Goal: Use online tool/utility: Utilize a website feature to perform a specific function

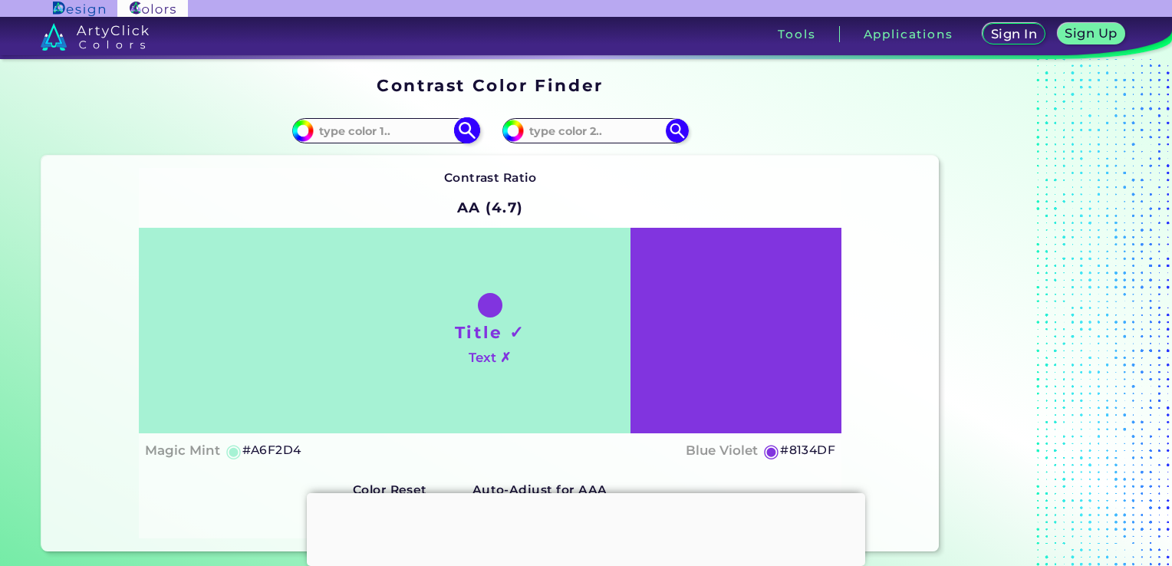
click at [403, 129] on input at bounding box center [385, 130] width 143 height 21
click at [385, 134] on input at bounding box center [385, 130] width 143 height 21
paste input "#d20101"
type input "#d20101"
click at [586, 134] on input at bounding box center [595, 130] width 143 height 21
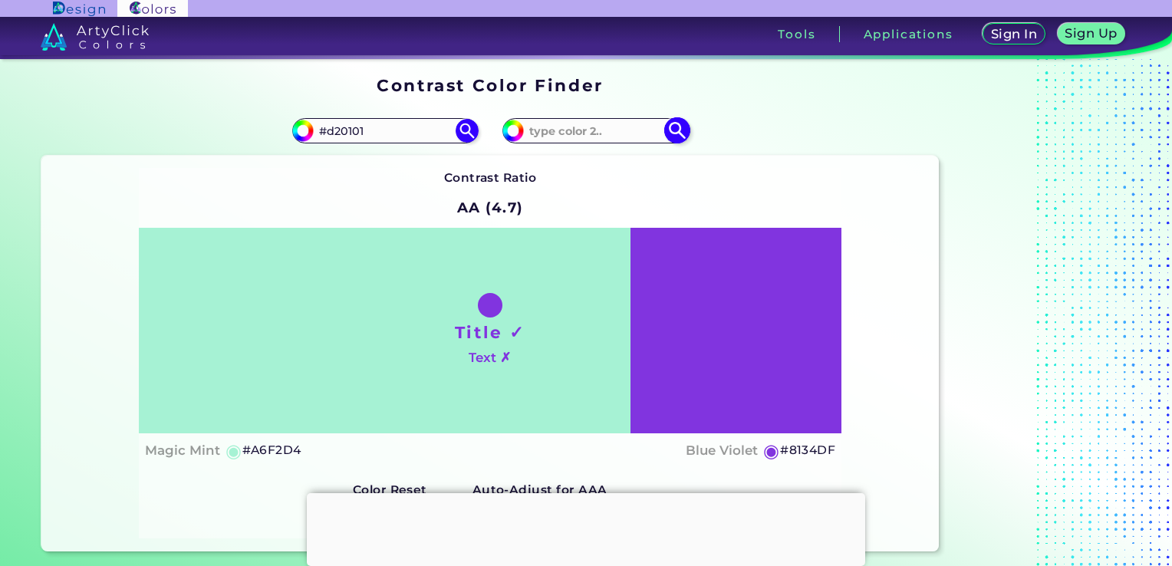
paste input "#140d37"
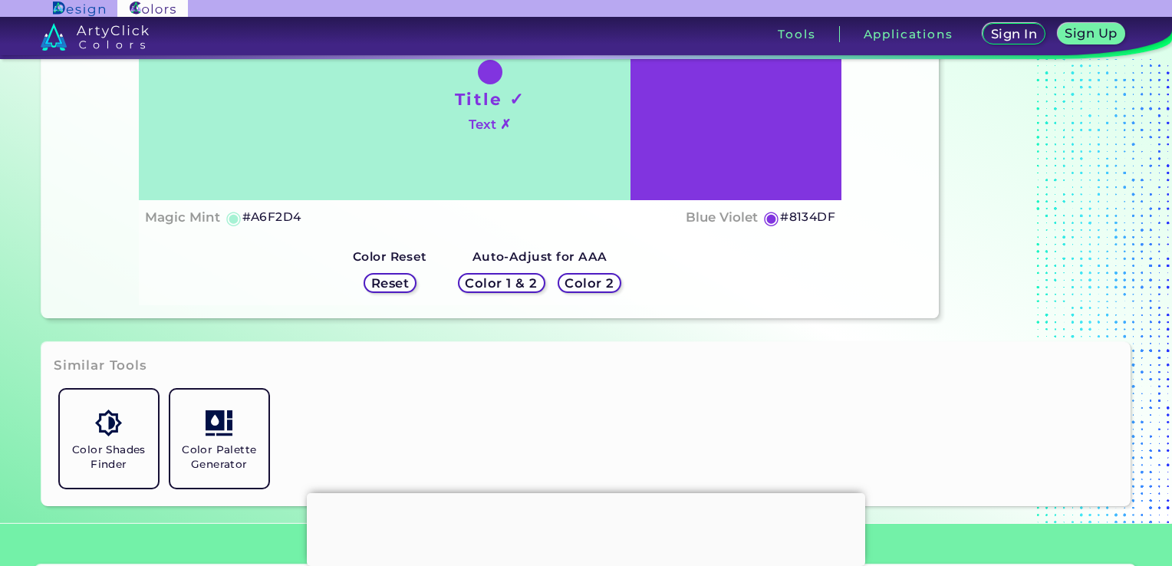
scroll to position [230, 0]
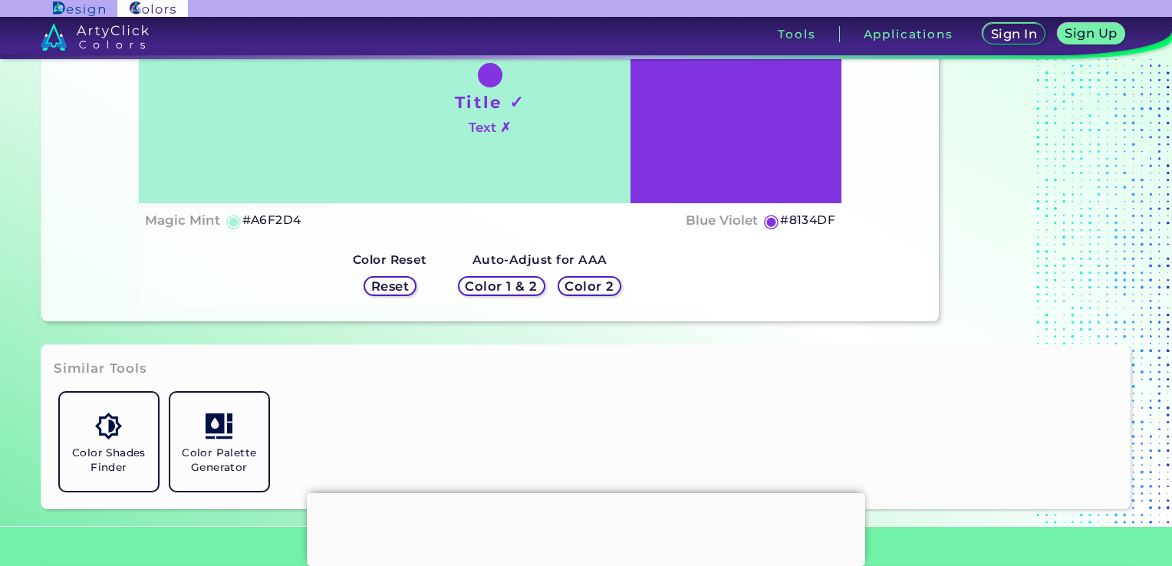
type input "#140d37"
click at [503, 285] on h5 "Color 1 & 2" at bounding box center [501, 287] width 65 height 12
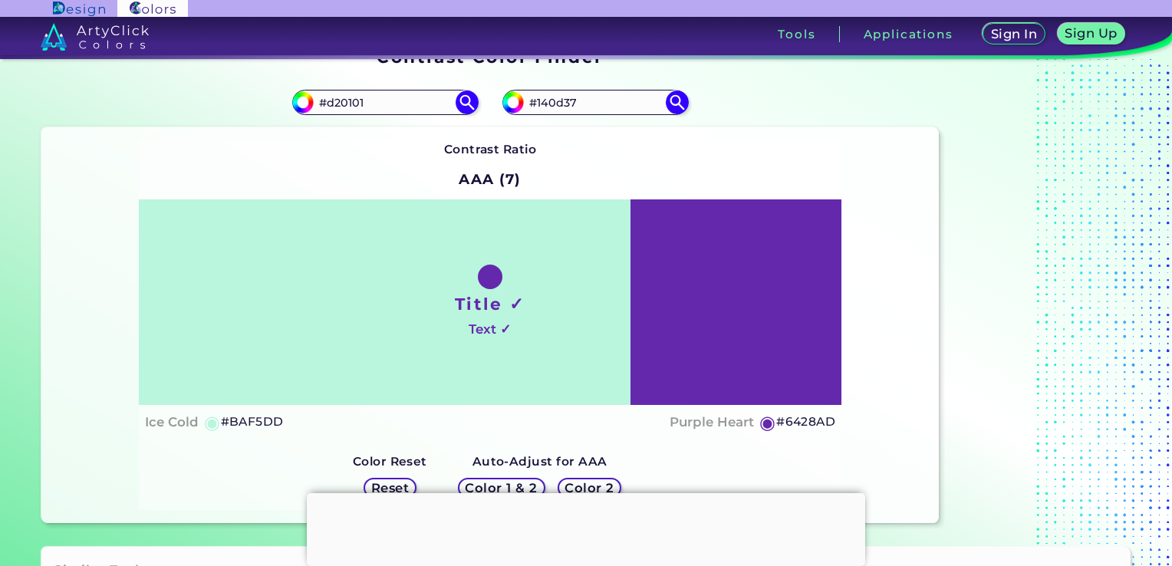
scroll to position [153, 0]
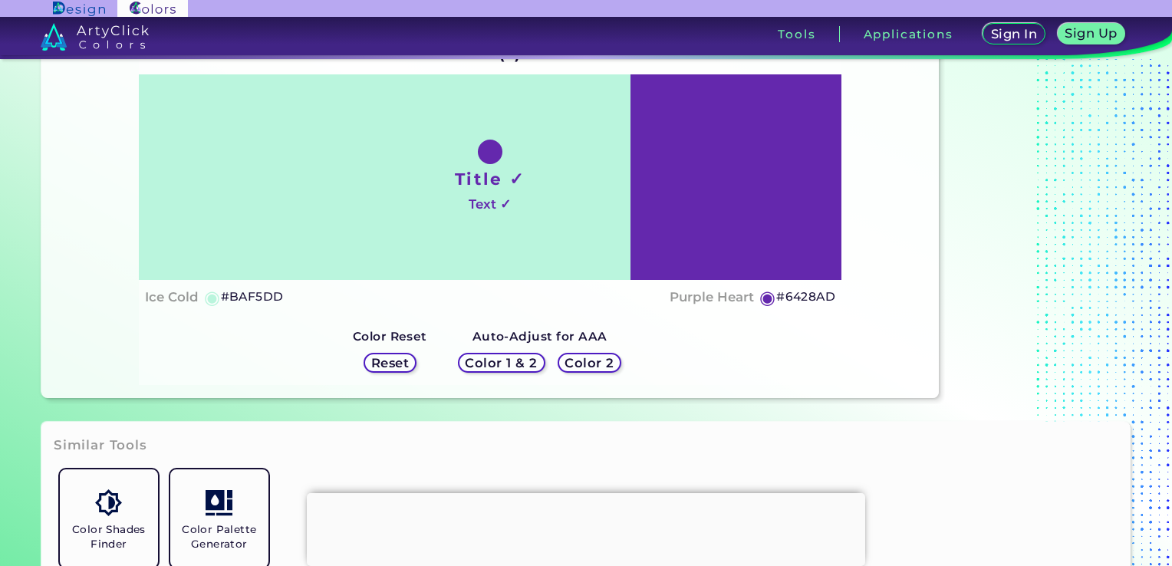
click at [511, 363] on h5 "Color 1 & 2" at bounding box center [501, 363] width 65 height 12
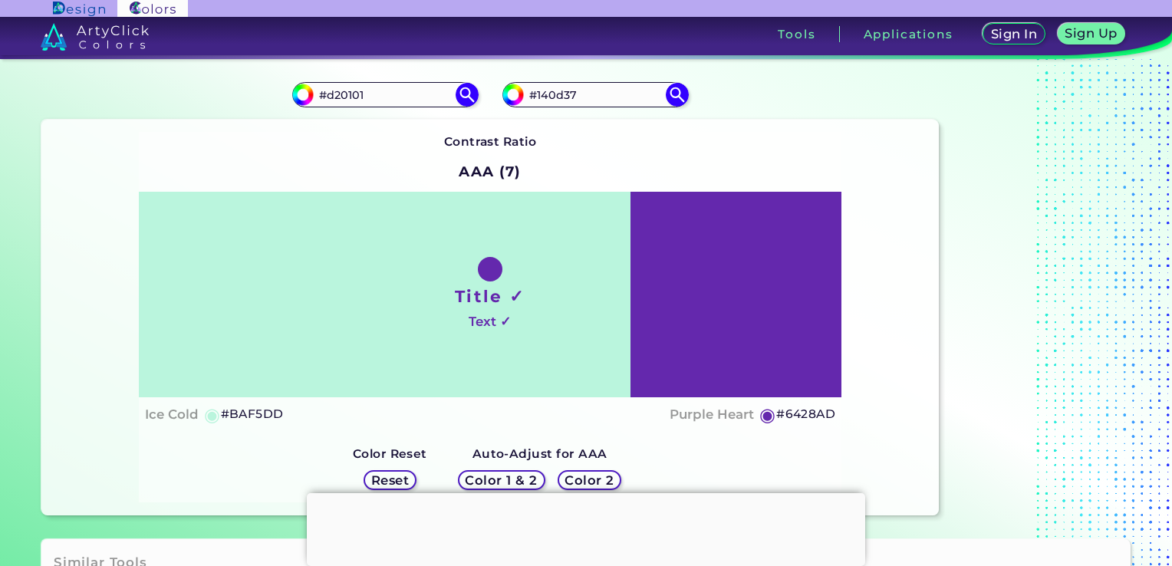
scroll to position [0, 0]
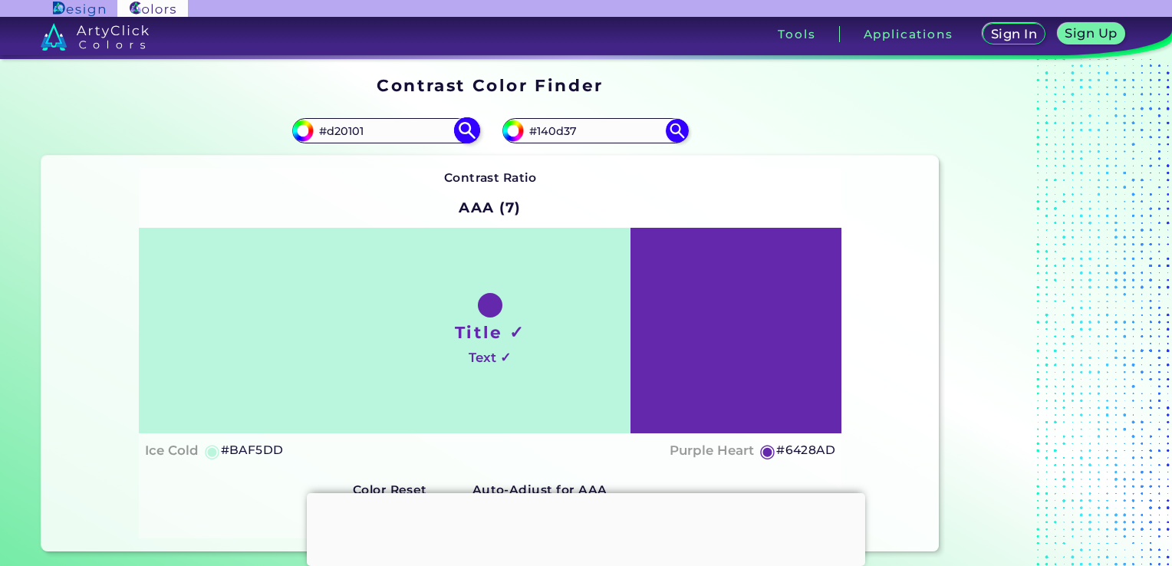
click at [465, 127] on img at bounding box center [466, 130] width 27 height 27
type input "#d20101"
type input "#D20101"
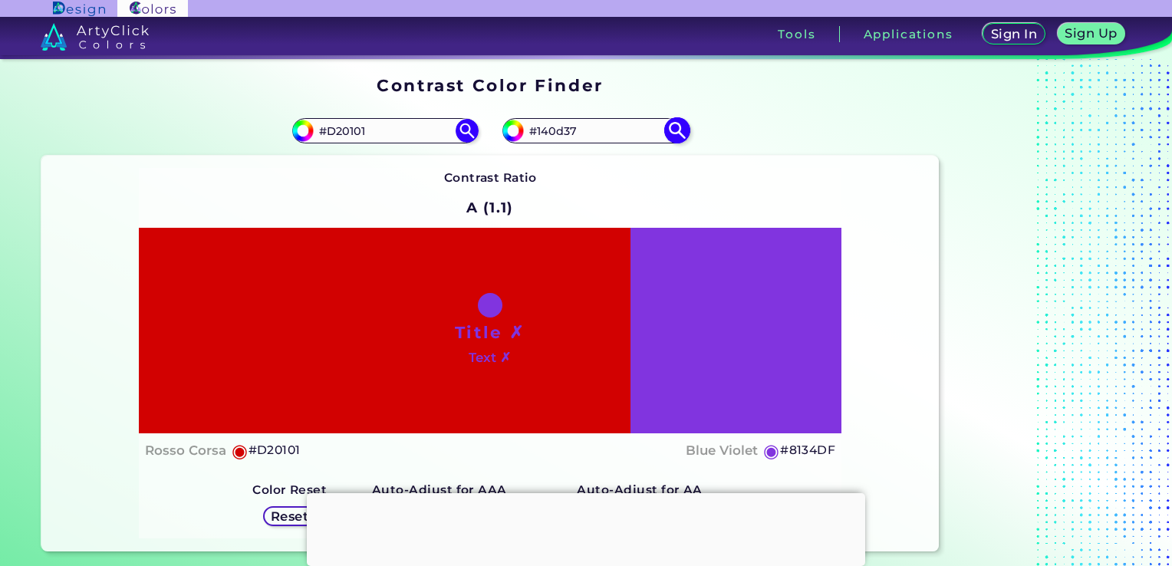
click at [675, 128] on img at bounding box center [676, 130] width 27 height 27
type input "#140d37"
type input "#140D37"
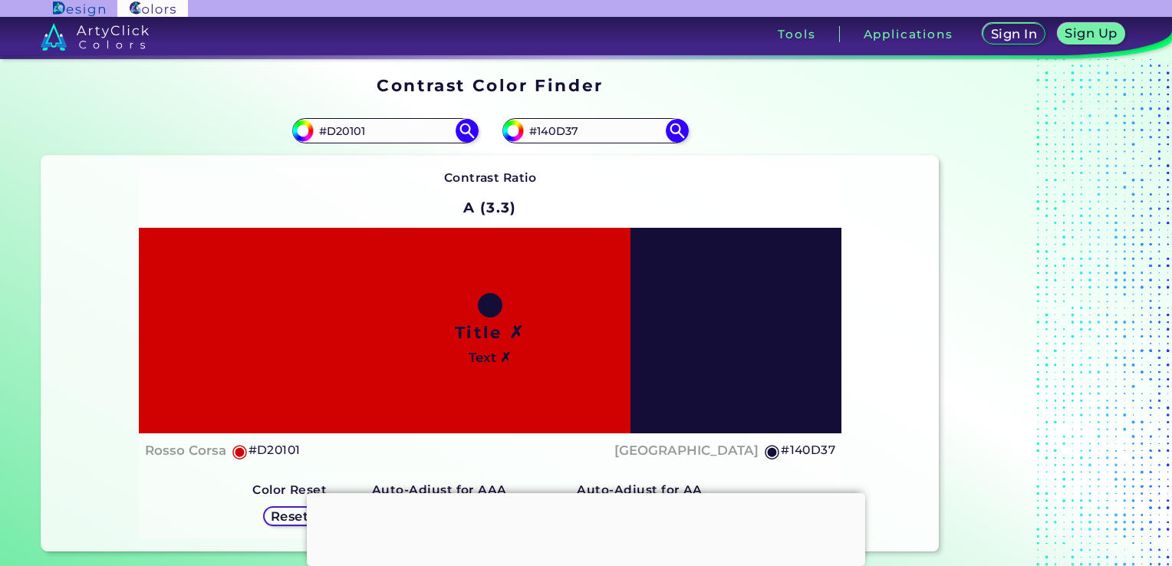
scroll to position [77, 0]
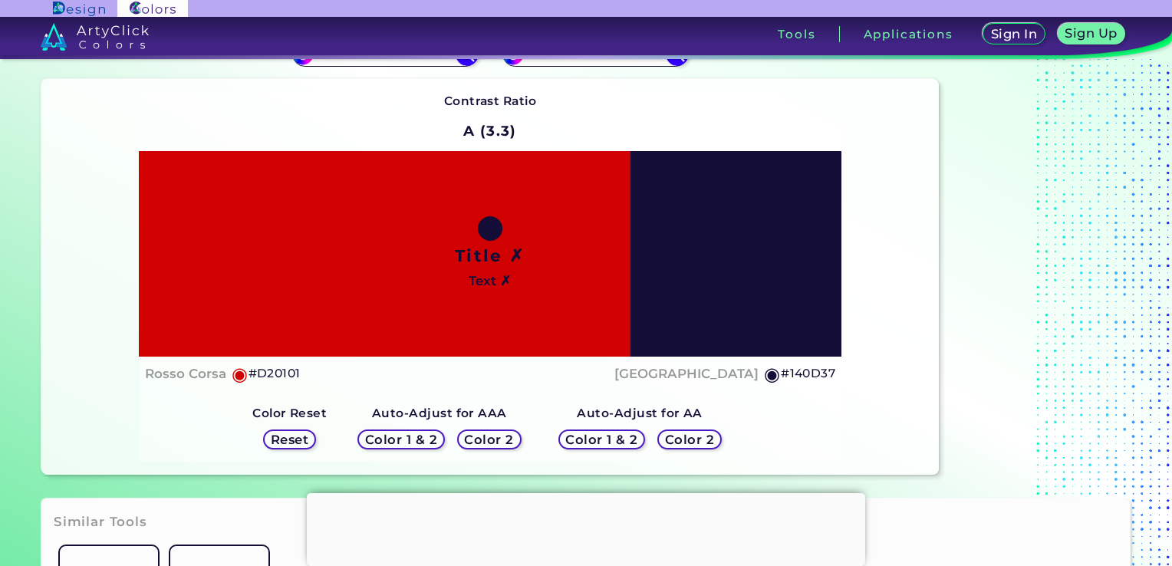
click at [406, 444] on h5 "Color 1 & 2" at bounding box center [401, 440] width 65 height 12
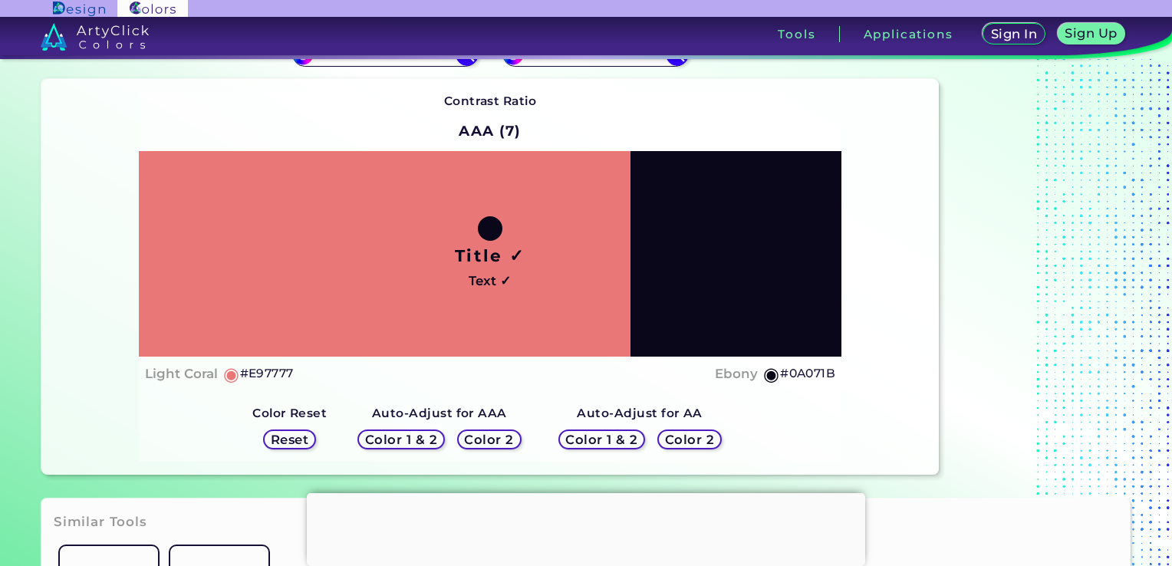
click at [405, 443] on h5 "Color 1 & 2" at bounding box center [401, 440] width 65 height 12
click at [597, 440] on h5 "Color 1 & 2" at bounding box center [601, 440] width 65 height 12
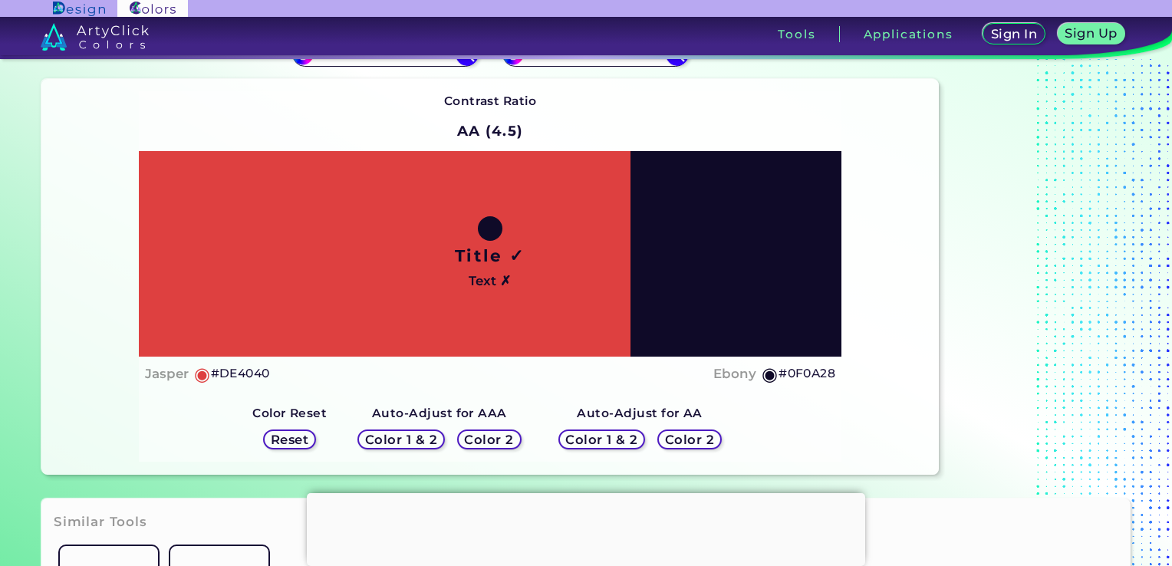
click at [597, 440] on h5 "Color 1 & 2" at bounding box center [602, 439] width 76 height 13
click at [431, 439] on h5 "Color 1 & 2" at bounding box center [401, 440] width 65 height 12
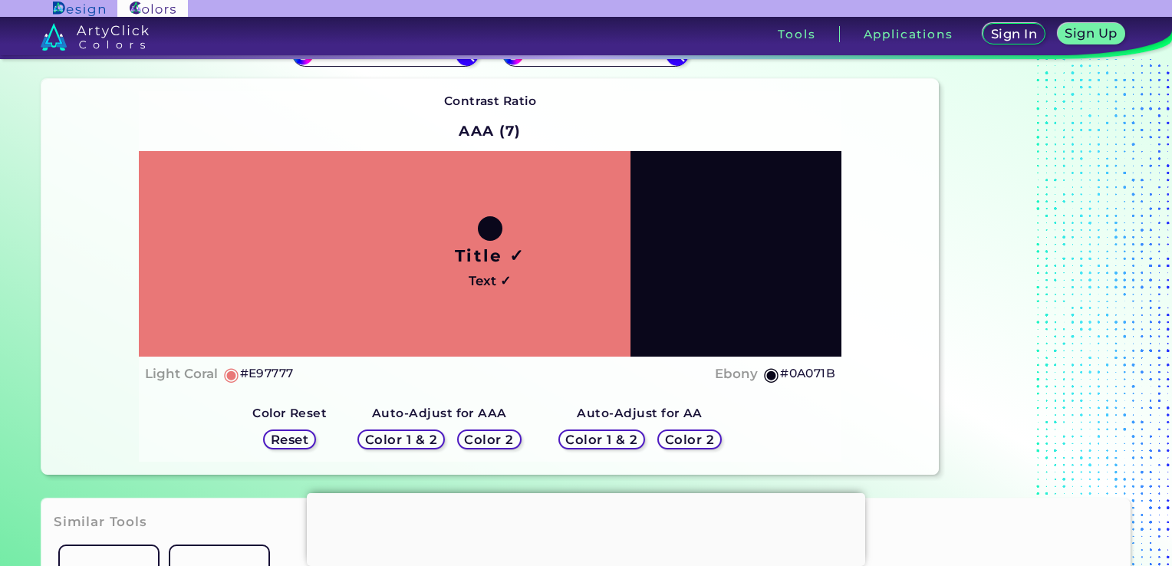
click at [614, 442] on h5 "Color 1 & 2" at bounding box center [601, 440] width 65 height 12
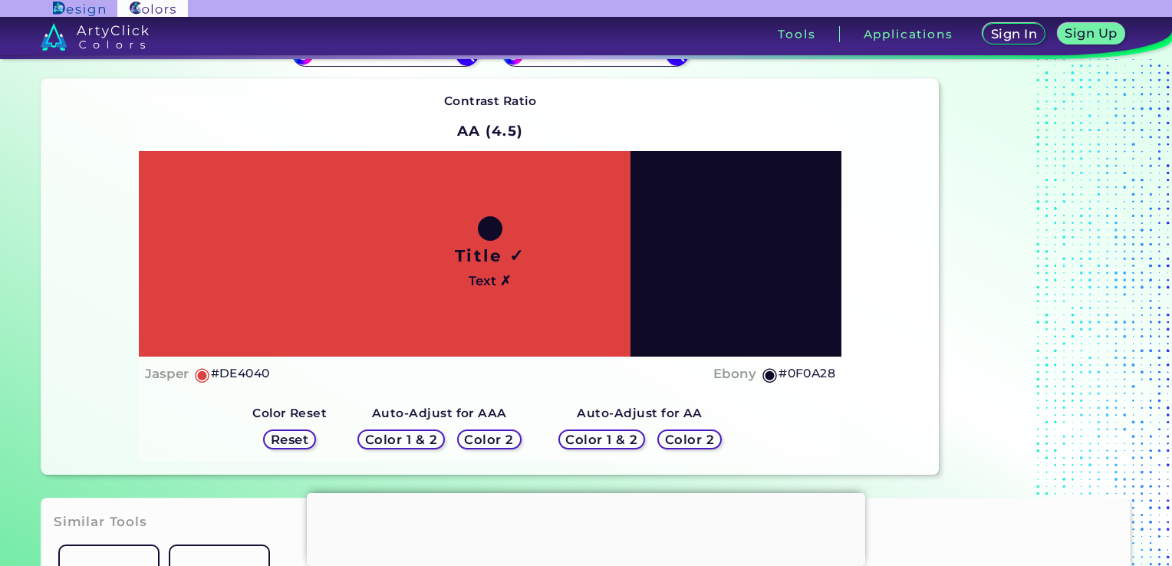
click at [433, 439] on h5 "Color 1 & 2" at bounding box center [400, 440] width 65 height 12
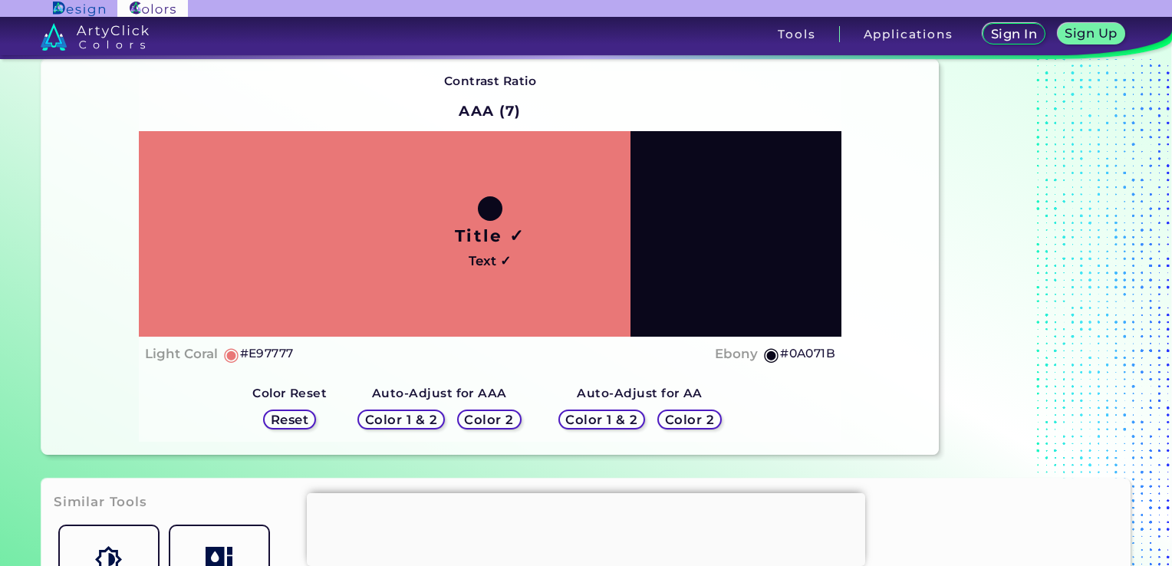
scroll to position [153, 0]
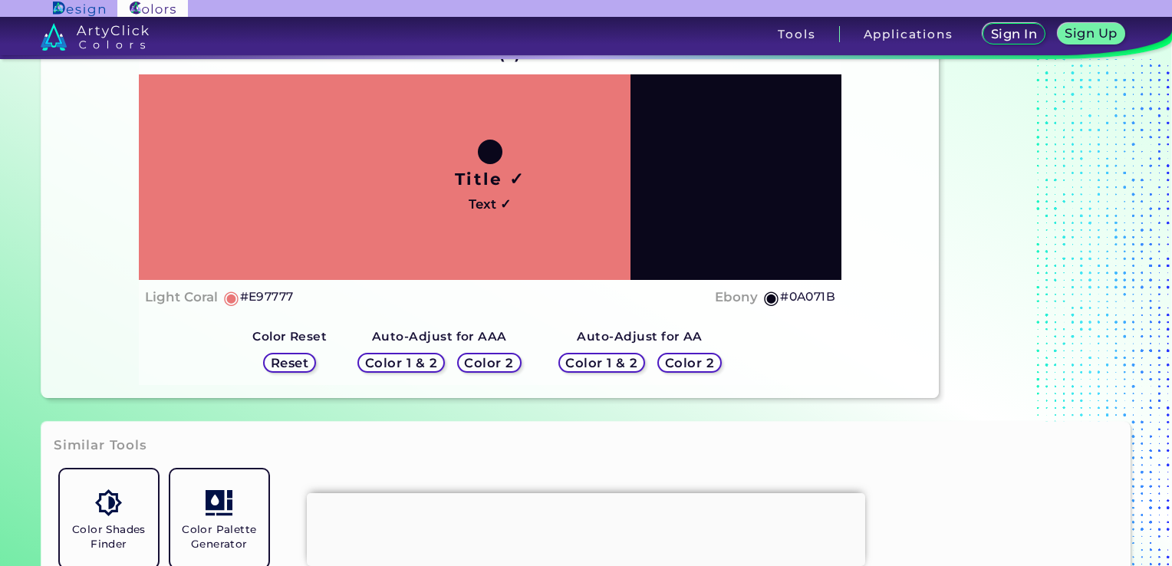
click at [267, 294] on h5 "#E97777" at bounding box center [267, 297] width 54 height 20
click at [267, 294] on h5 "#E97777 copied" at bounding box center [267, 297] width 54 height 20
copy h5 "E97777 copied"
click at [267, 294] on h5 "#E97777 copied copied" at bounding box center [267, 297] width 54 height 20
copy h5 "#E97777"
